Goal: Task Accomplishment & Management: Use online tool/utility

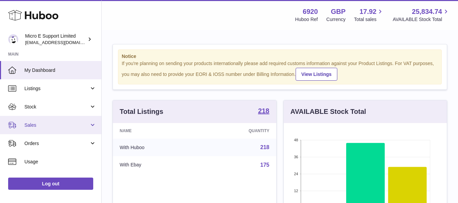
click at [84, 126] on span "Sales" at bounding box center [56, 125] width 65 height 6
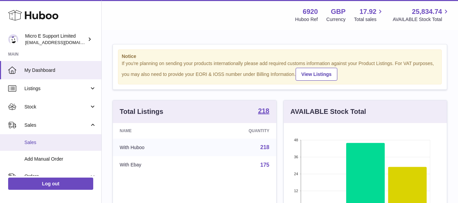
click at [31, 141] on span "Sales" at bounding box center [60, 142] width 72 height 6
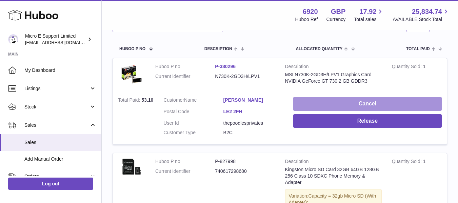
scroll to position [102, 0]
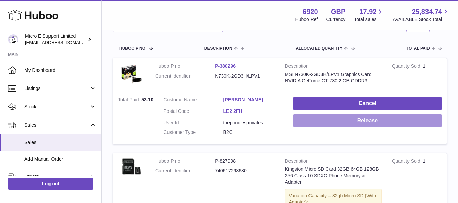
click at [389, 120] on button "Release" at bounding box center [367, 121] width 149 height 14
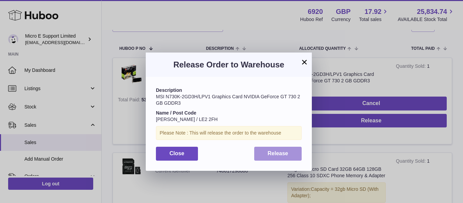
click at [262, 153] on button "Release" at bounding box center [278, 154] width 48 height 14
